Goal: Task Accomplishment & Management: Manage account settings

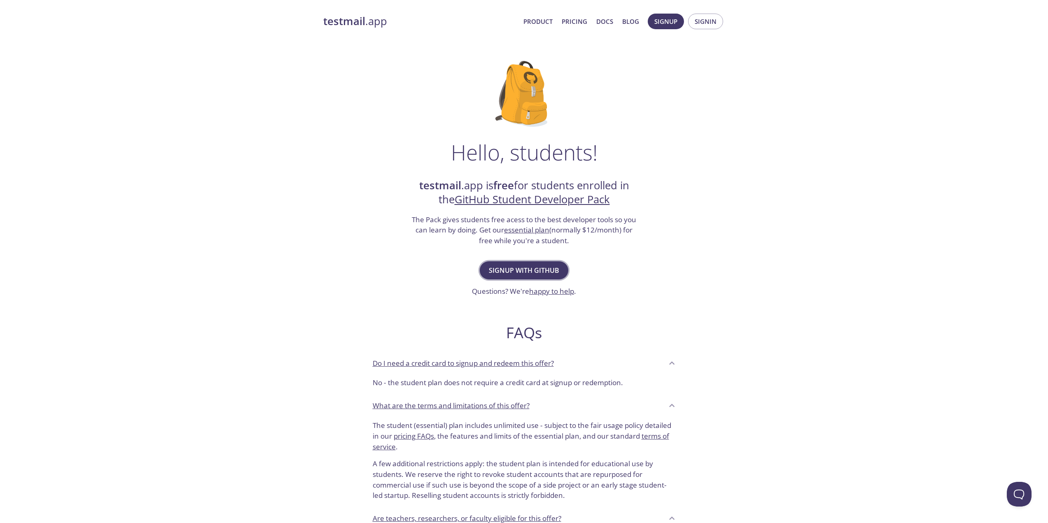
click at [536, 264] on button "Signup with GitHub" at bounding box center [524, 271] width 89 height 18
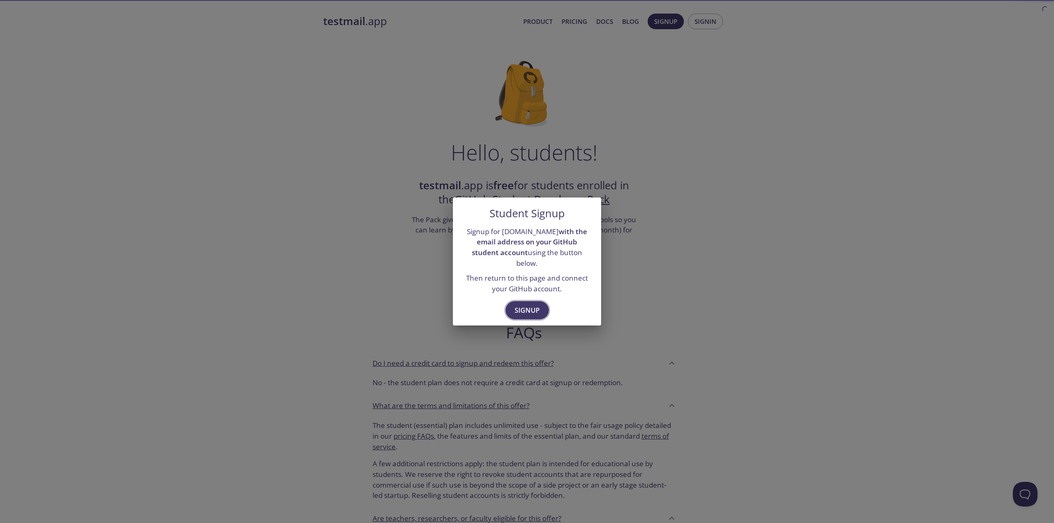
click at [535, 305] on span "Signup" at bounding box center [527, 311] width 25 height 12
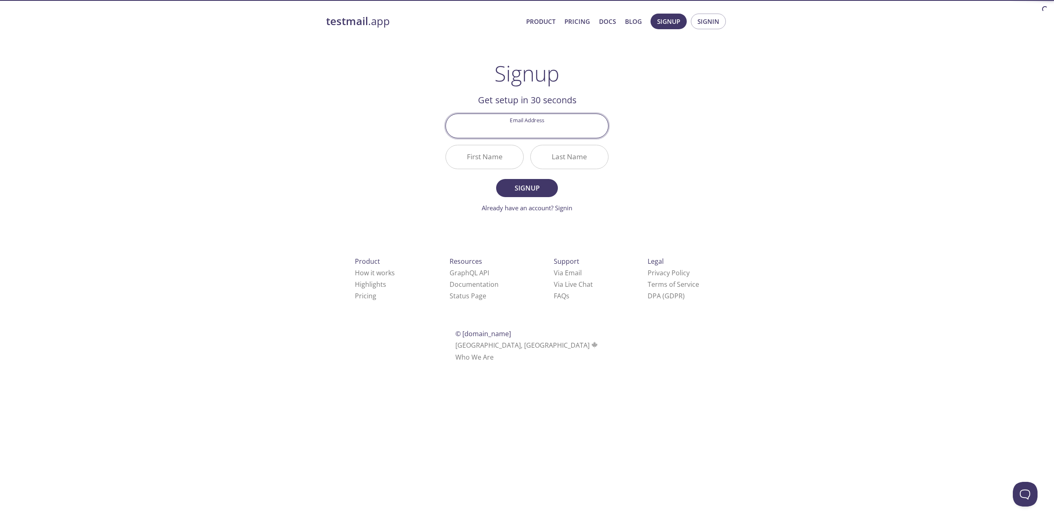
click at [530, 121] on input "Email Address" at bounding box center [527, 125] width 162 height 23
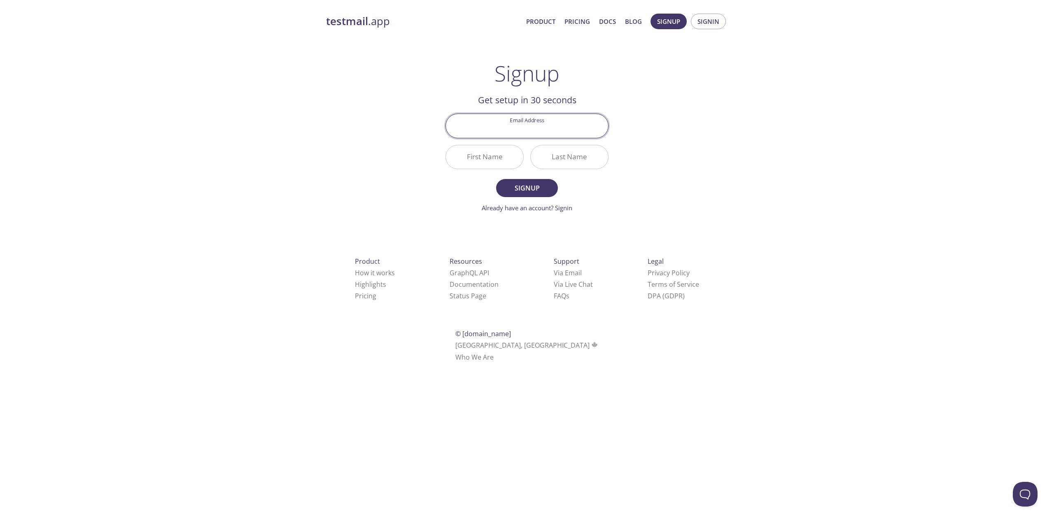
click at [540, 125] on input "Email Address" at bounding box center [527, 125] width 162 height 23
type input "[EMAIL_ADDRESS][DOMAIN_NAME]"
type input "Madis"
type input "V"
click at [496, 179] on button "Signup" at bounding box center [527, 188] width 62 height 18
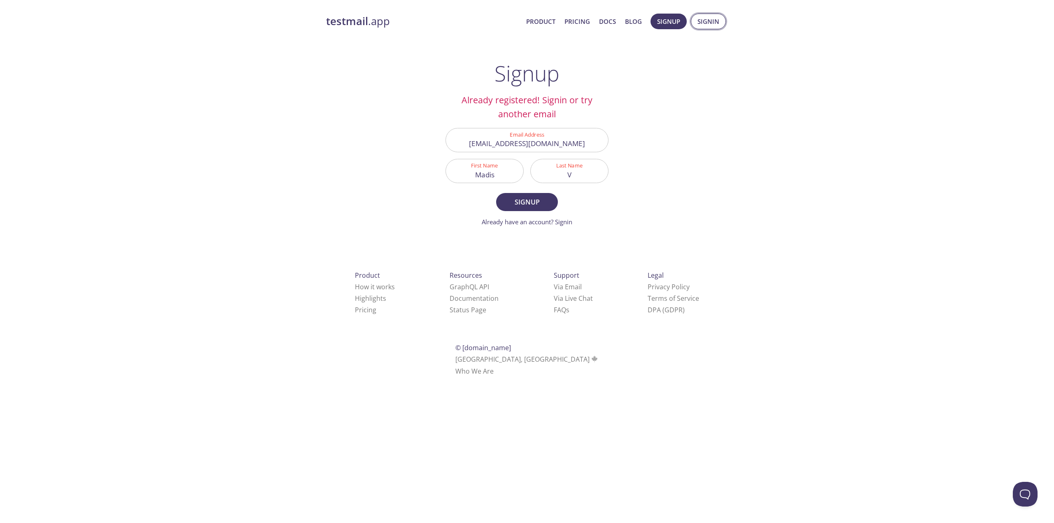
click at [699, 18] on span "Signin" at bounding box center [709, 21] width 22 height 11
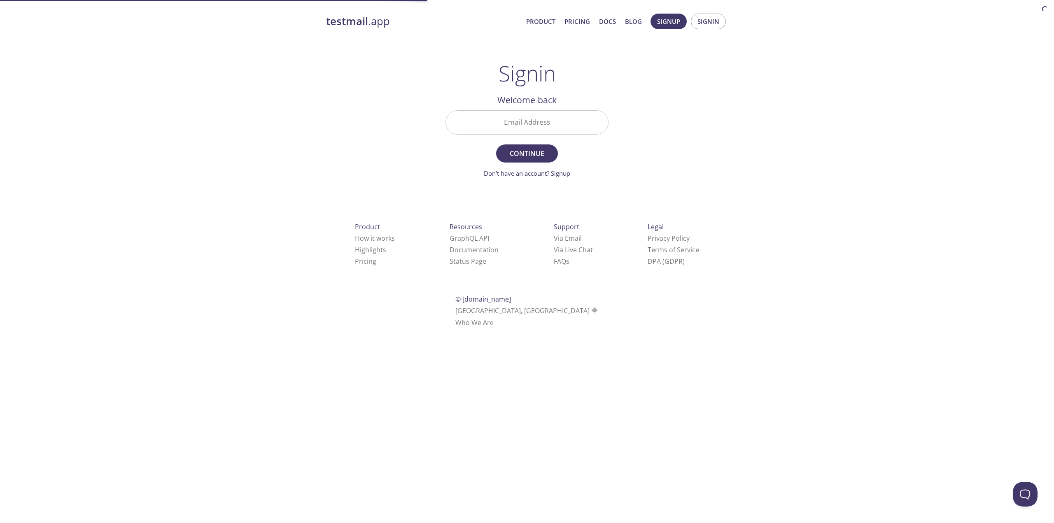
click at [547, 128] on input "Email Address" at bounding box center [527, 122] width 162 height 23
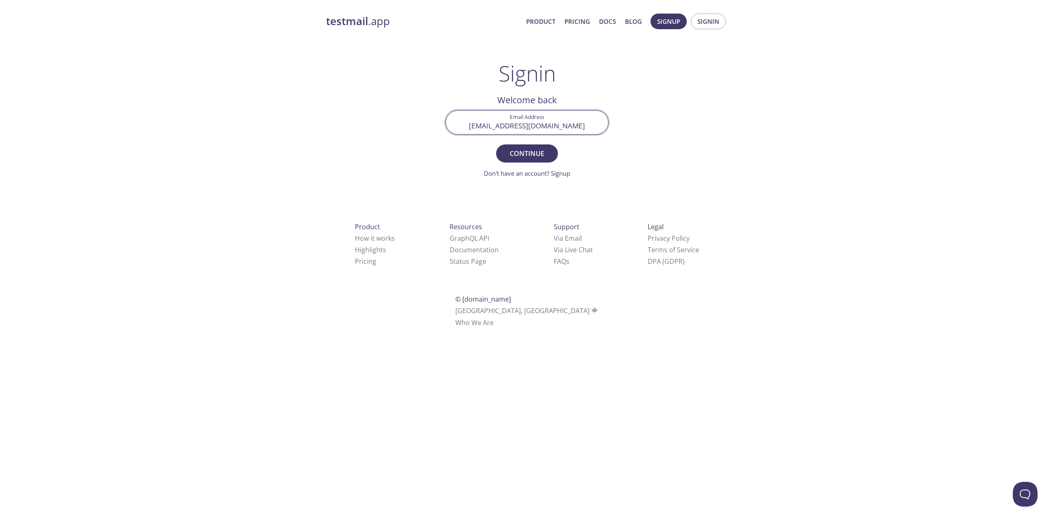
type input "[EMAIL_ADDRESS][DOMAIN_NAME]"
click at [496, 145] on button "Continue" at bounding box center [527, 154] width 62 height 18
click at [535, 127] on input "Signin Security Code" at bounding box center [527, 122] width 162 height 23
paste input "VF1WPZ3"
type input "VF1WPZ3"
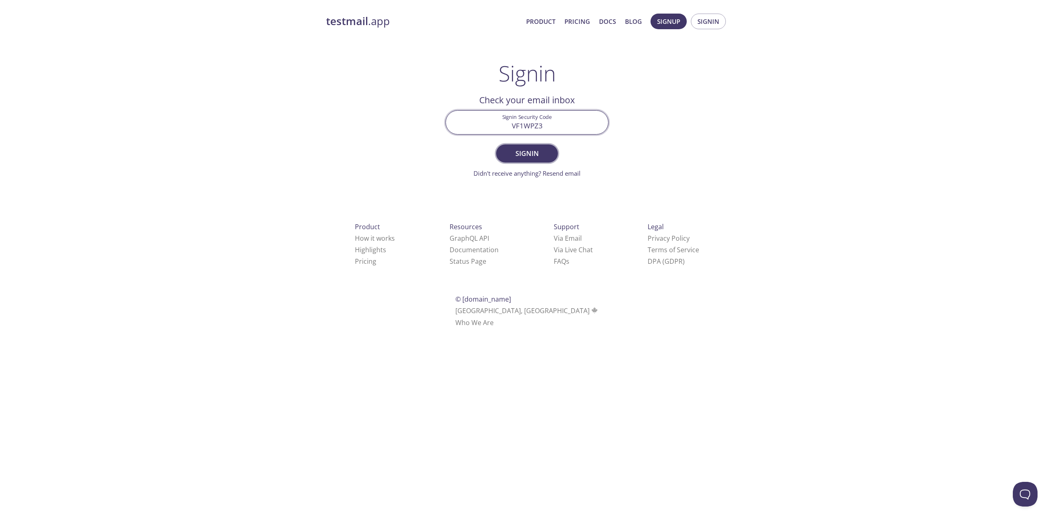
click at [536, 156] on span "Signin" at bounding box center [527, 154] width 44 height 12
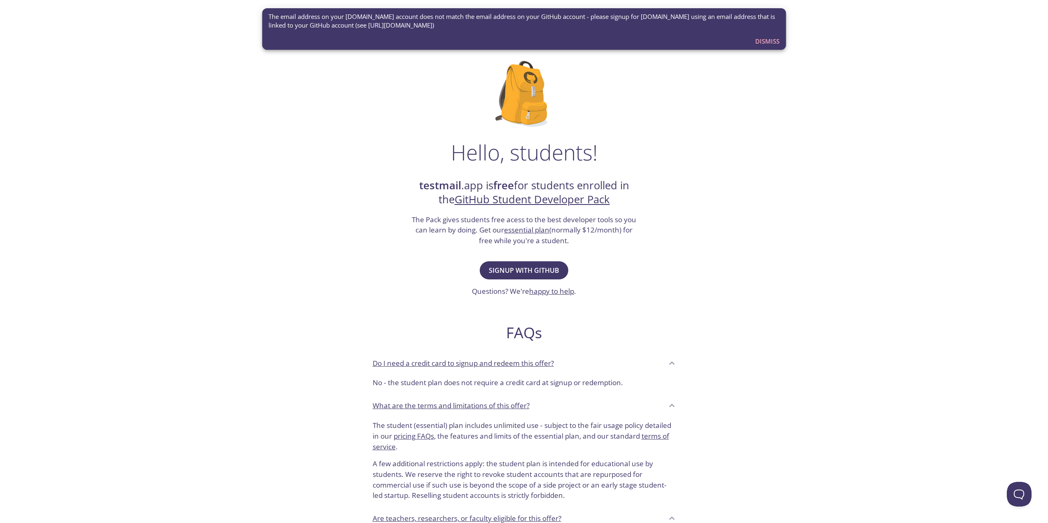
drag, startPoint x: 474, startPoint y: 17, endPoint x: 485, endPoint y: 27, distance: 14.0
click at [485, 27] on span "The email address on your [DOMAIN_NAME] account does not match the email addres…" at bounding box center [524, 21] width 511 height 18
click at [446, 31] on div "The email address on your [DOMAIN_NAME] account does not match the email addres…" at bounding box center [524, 21] width 511 height 24
drag, startPoint x: 448, startPoint y: 28, endPoint x: 404, endPoint y: 31, distance: 43.8
click at [404, 31] on div "The email address on your [DOMAIN_NAME] account does not match the email addres…" at bounding box center [524, 21] width 511 height 24
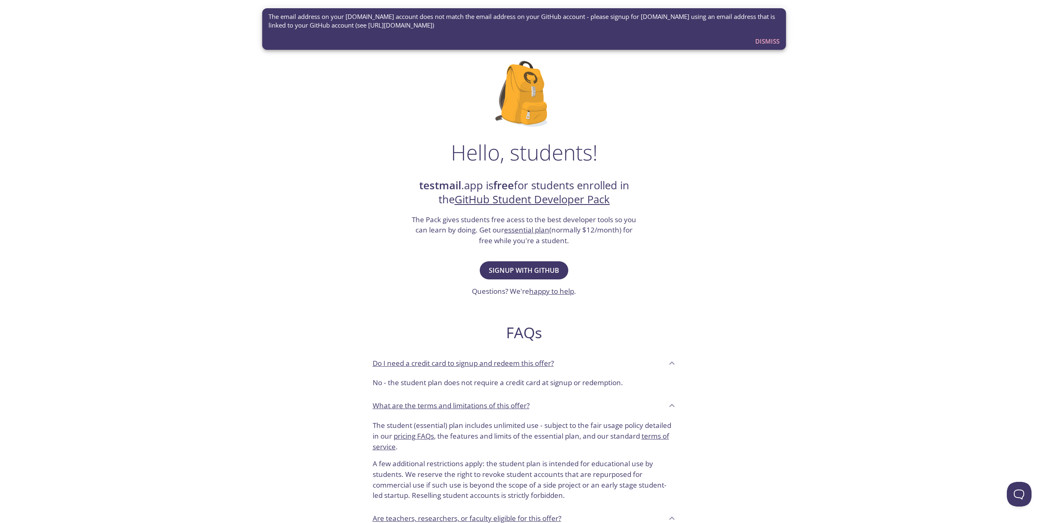
drag, startPoint x: 352, startPoint y: 24, endPoint x: 450, endPoint y: 26, distance: 98.0
click at [450, 25] on span "The email address on your [DOMAIN_NAME] account does not match the email addres…" at bounding box center [524, 21] width 511 height 18
click at [763, 44] on span "Dismiss" at bounding box center [767, 41] width 24 height 11
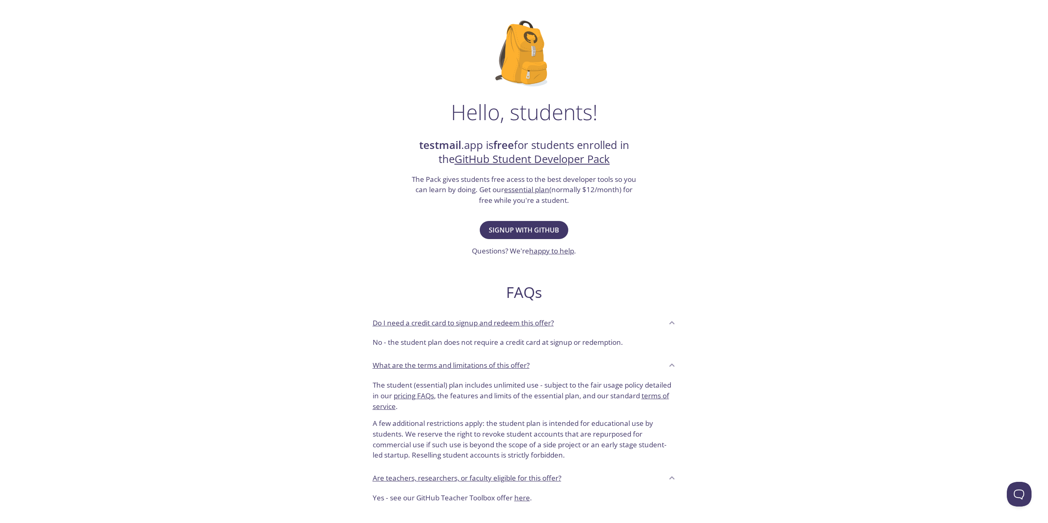
scroll to position [41, 0]
click at [547, 229] on span "Signup with GitHub" at bounding box center [524, 230] width 70 height 12
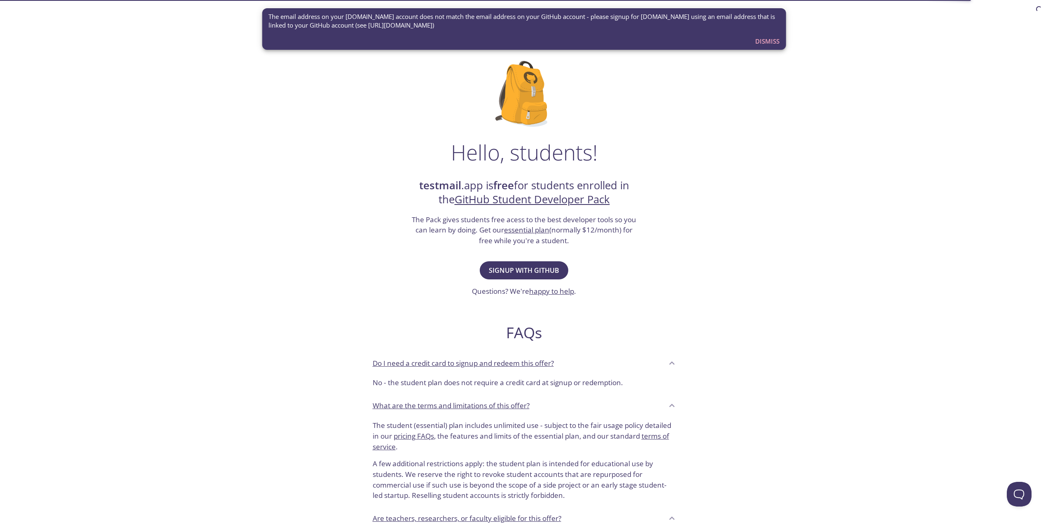
click at [767, 42] on span "Dismiss" at bounding box center [767, 41] width 24 height 11
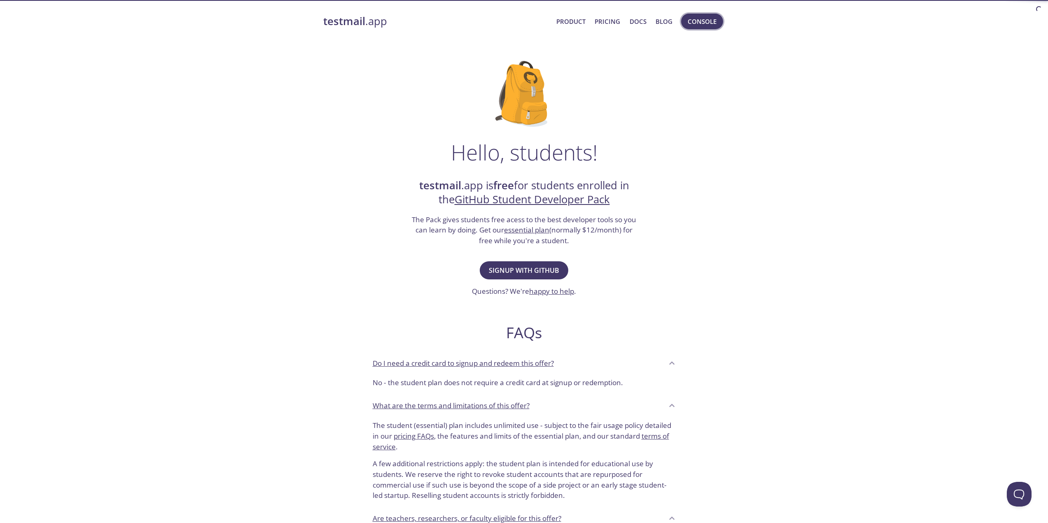
click at [709, 16] on span "Console" at bounding box center [702, 21] width 29 height 11
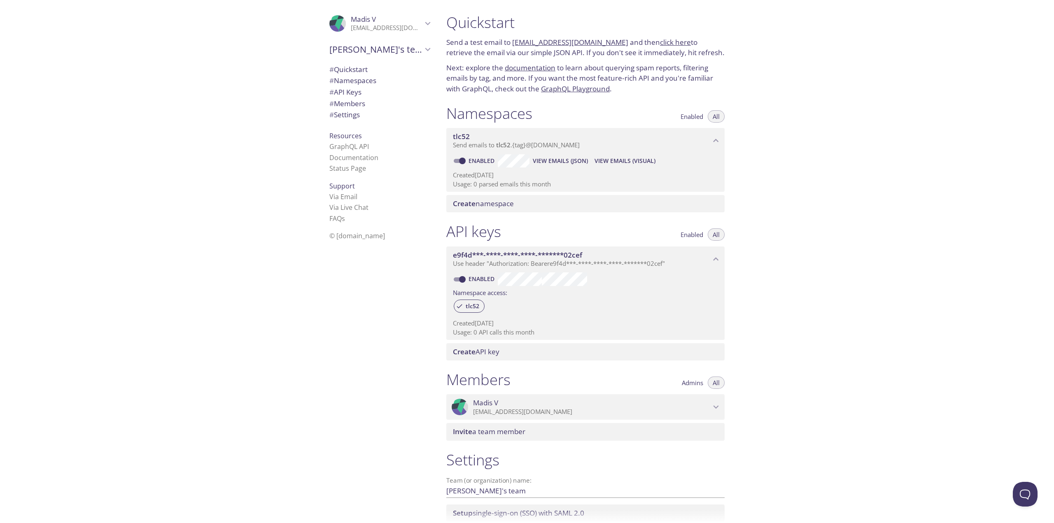
click at [372, 49] on span "[PERSON_NAME]'s team" at bounding box center [376, 50] width 93 height 12
click at [374, 49] on span "[PERSON_NAME]'s team" at bounding box center [376, 50] width 93 height 12
click at [388, 32] on p "[EMAIL_ADDRESS][DOMAIN_NAME]" at bounding box center [387, 28] width 72 height 8
click at [365, 62] on span "Signout" at bounding box center [380, 62] width 100 height 11
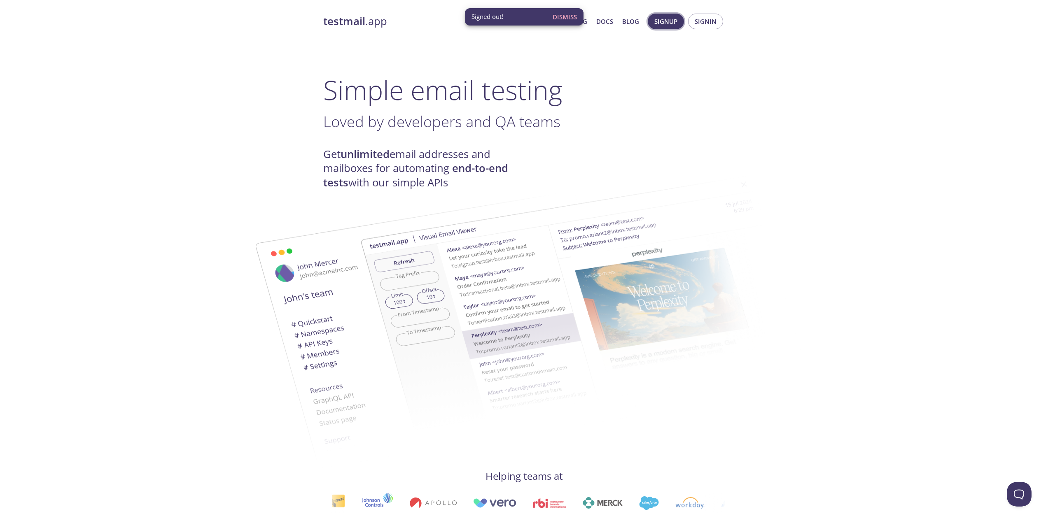
click at [681, 23] on button "Signup" at bounding box center [666, 22] width 36 height 16
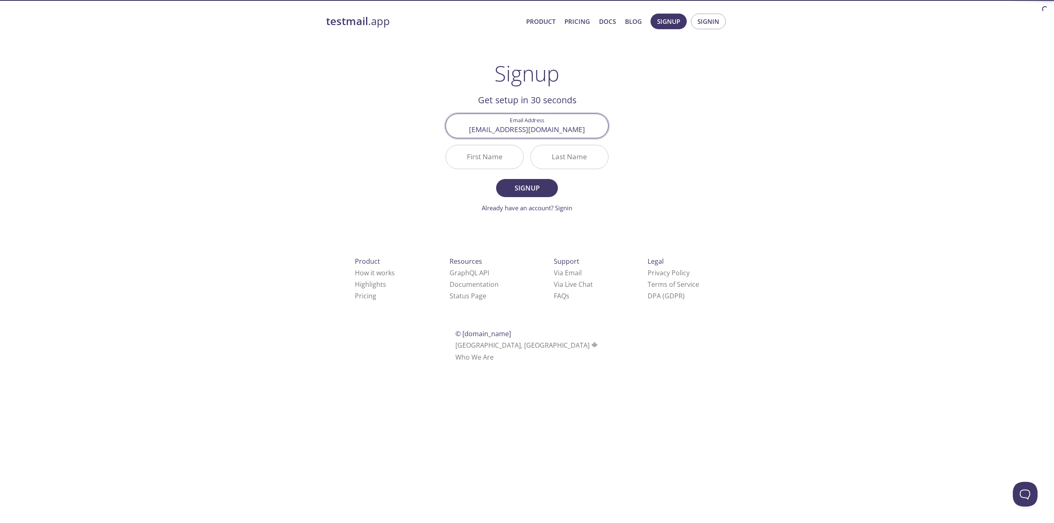
type input "madis@valdre.com"
click at [481, 158] on input "First Name" at bounding box center [484, 156] width 77 height 23
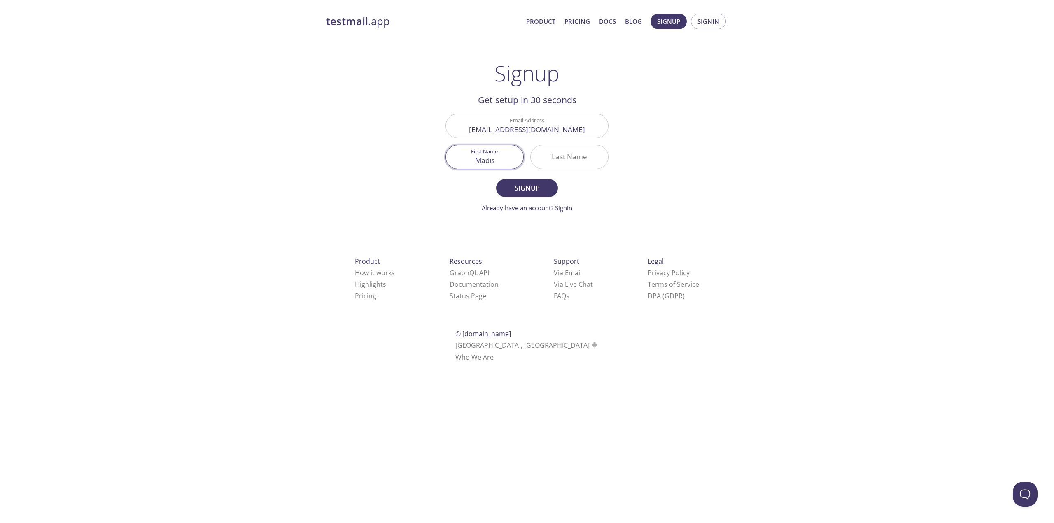
type input "Madis"
type input "V"
click at [496, 179] on button "Signup" at bounding box center [527, 188] width 62 height 18
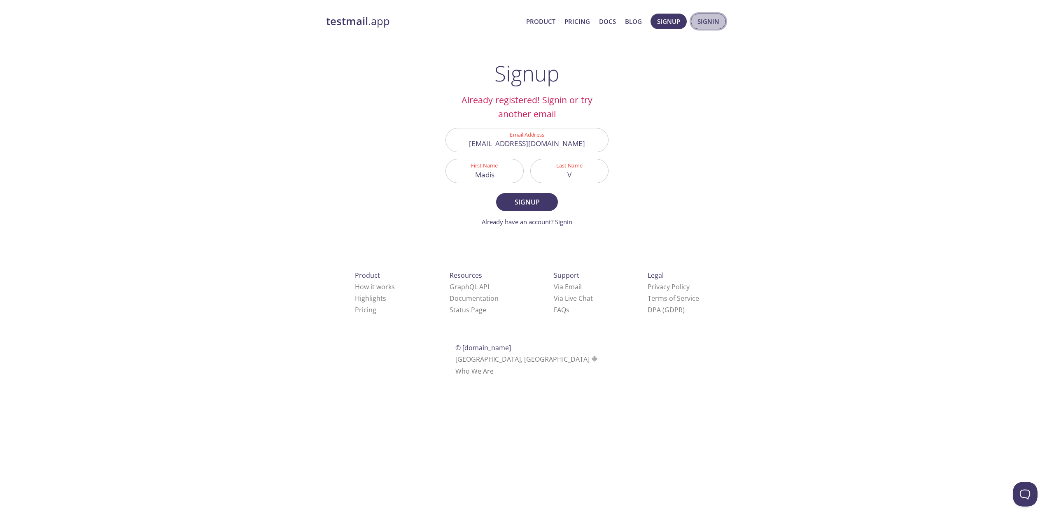
click at [698, 19] on button "Signin" at bounding box center [708, 22] width 35 height 16
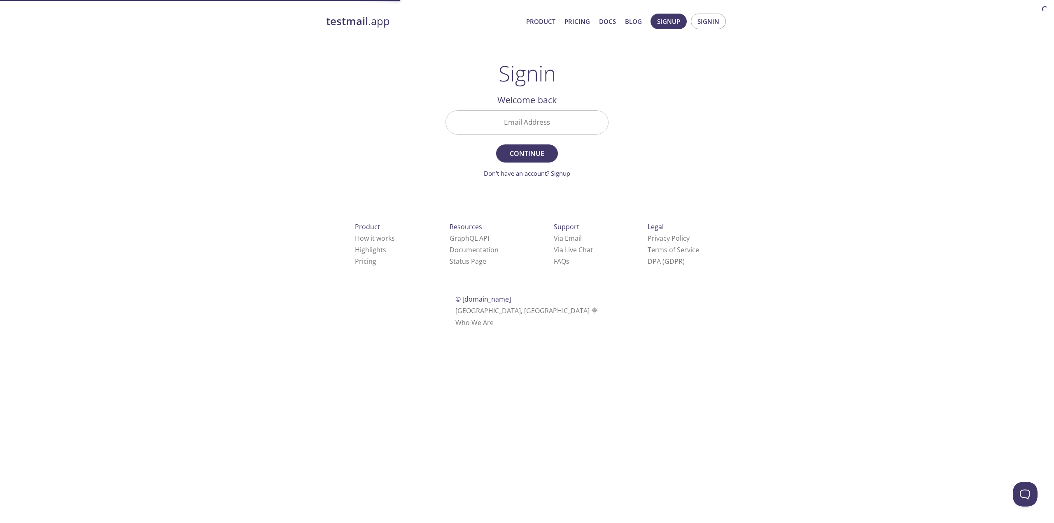
click at [544, 114] on input "Email Address" at bounding box center [527, 122] width 162 height 23
type input "madis@valdre.com"
click at [496, 145] on button "Continue" at bounding box center [527, 154] width 62 height 18
click at [554, 116] on input "Signin Security Code" at bounding box center [527, 122] width 162 height 23
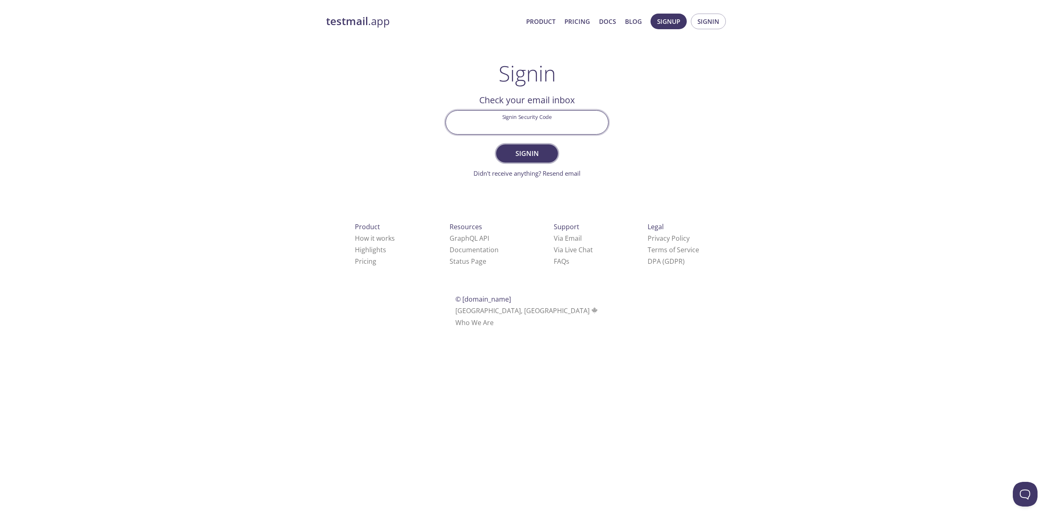
paste input "22PKE4F"
type input "22PKE4F"
click at [542, 159] on span "Signin" at bounding box center [527, 154] width 44 height 12
